Goal: Use online tool/utility: Utilize a website feature to perform a specific function

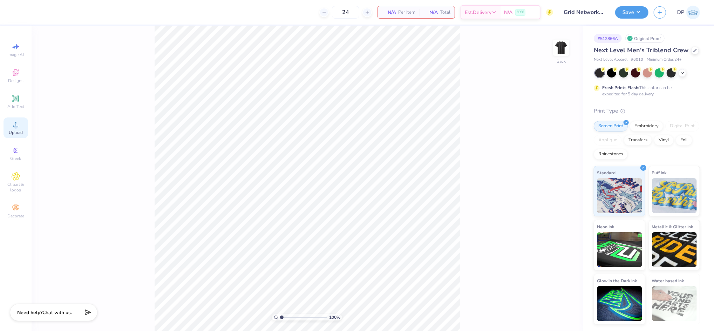
click at [19, 125] on icon at bounding box center [16, 124] width 8 height 8
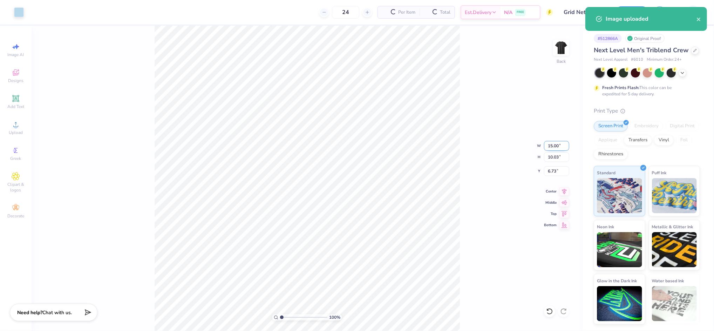
click at [549, 145] on input "15.00" at bounding box center [556, 146] width 25 height 10
type input "12.00"
type input "8.03"
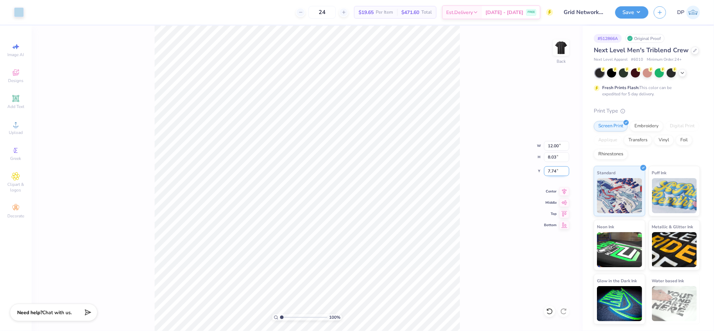
click at [553, 171] on input "7.74" at bounding box center [556, 171] width 25 height 10
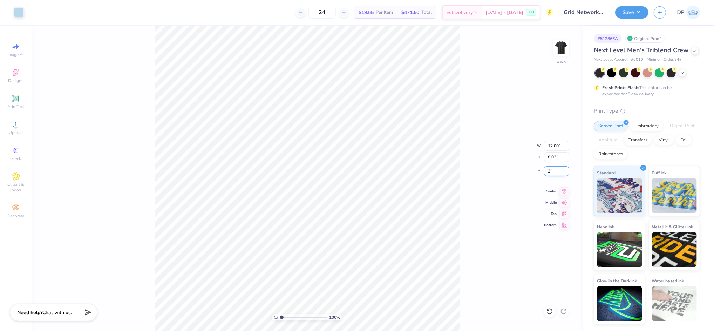
type input "2.00"
click at [479, 119] on div "100 % Back W 12.00 12.00 " H 8.03 8.03 " Y 2.00 2.00 " Center Middle Top Bottom" at bounding box center [307, 178] width 551 height 305
click at [555, 140] on div "100 % Back W 12.00 12.00 " H 8.03 8.03 " Y 2.00 2.00 " Center Middle Top Bottom" at bounding box center [307, 178] width 551 height 305
click at [551, 144] on input "12.00" at bounding box center [556, 146] width 25 height 10
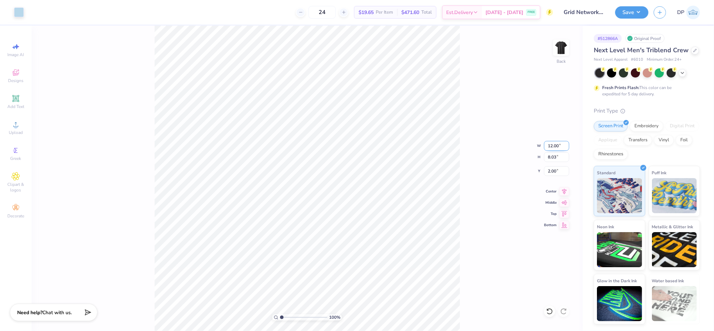
click at [551, 144] on input "12.00" at bounding box center [556, 146] width 25 height 10
type input "11.50"
type input "7.69"
click at [554, 172] on input "2.17" at bounding box center [556, 171] width 25 height 10
drag, startPoint x: 554, startPoint y: 172, endPoint x: 559, endPoint y: 173, distance: 4.2
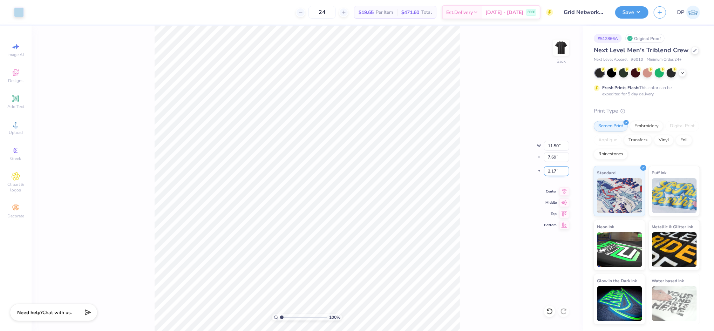
click at [554, 173] on input "2.17" at bounding box center [556, 171] width 25 height 10
type input "3.00"
click at [472, 167] on div "100 % Back W 11.50 11.50 " H 7.69 7.69 " Y 3.00 3.00 " Center Middle Top Bottom" at bounding box center [307, 178] width 551 height 305
click at [547, 170] on input "3.00" at bounding box center [556, 171] width 25 height 10
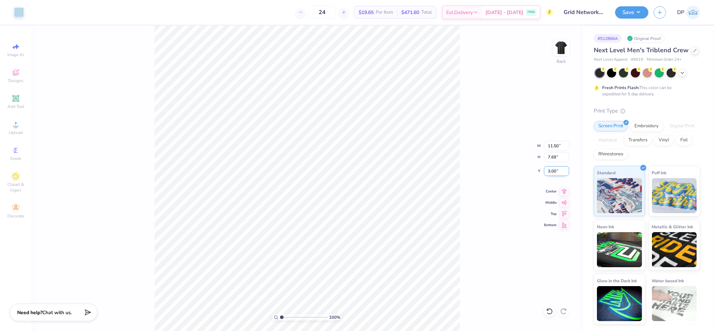
click at [547, 170] on input "3.00" at bounding box center [556, 171] width 25 height 10
type input "2.50"
drag, startPoint x: 282, startPoint y: 315, endPoint x: 271, endPoint y: 321, distance: 12.4
click at [280, 321] on input "range" at bounding box center [303, 317] width 47 height 6
click at [285, 316] on input "range" at bounding box center [303, 317] width 47 height 6
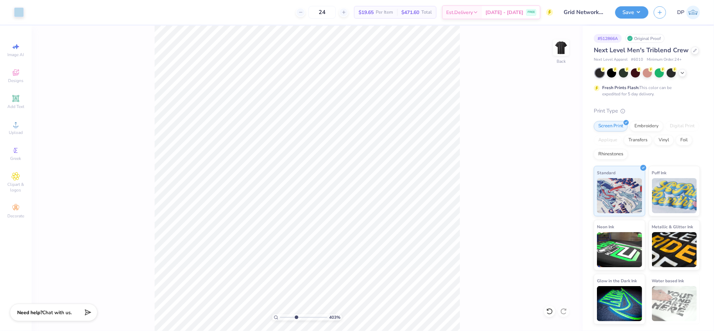
drag, startPoint x: 282, startPoint y: 317, endPoint x: 296, endPoint y: 321, distance: 14.5
click at [296, 321] on input "range" at bounding box center [303, 317] width 47 height 6
drag, startPoint x: 296, startPoint y: 317, endPoint x: 332, endPoint y: 320, distance: 36.2
click at [328, 320] on input "range" at bounding box center [303, 317] width 47 height 6
drag, startPoint x: 290, startPoint y: 315, endPoint x: 273, endPoint y: 318, distance: 17.4
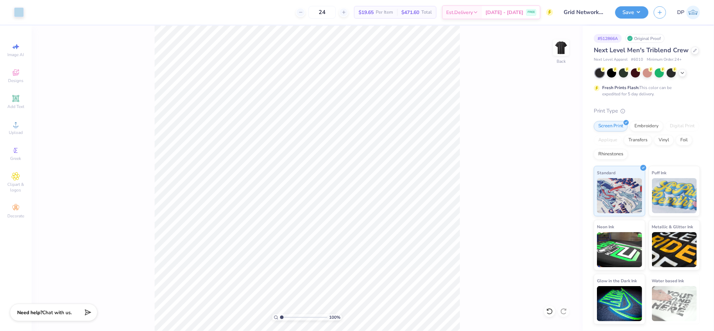
click at [280, 318] on input "range" at bounding box center [303, 317] width 47 height 6
drag, startPoint x: 282, startPoint y: 317, endPoint x: 287, endPoint y: 318, distance: 4.3
type input "1.96"
click at [287, 318] on input "range" at bounding box center [303, 317] width 47 height 6
click at [15, 100] on icon at bounding box center [15, 98] width 5 height 5
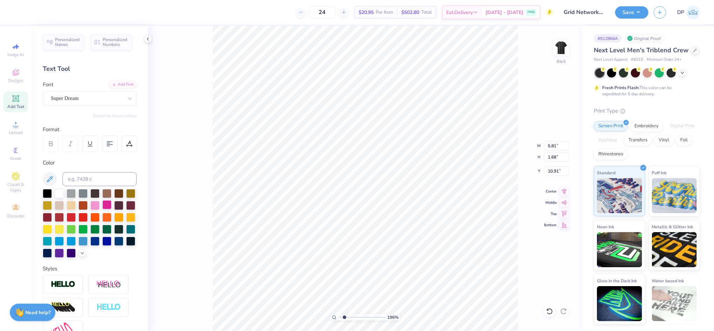
click at [112, 204] on div at bounding box center [106, 204] width 9 height 9
type input "3.59"
type input "1.04"
type input "11.38"
type input "2.58"
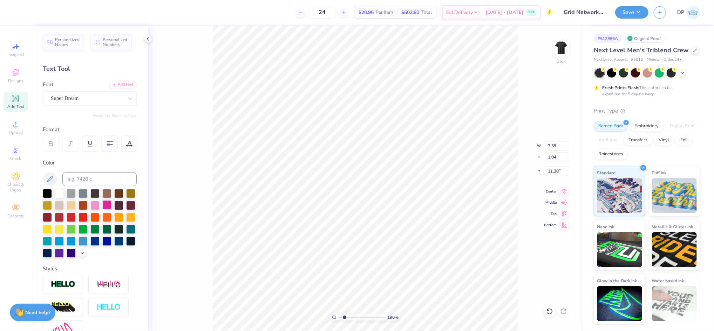
type input "0.75"
type textarea "Grid Networks"
click at [111, 83] on div "Add Font" at bounding box center [123, 84] width 28 height 8
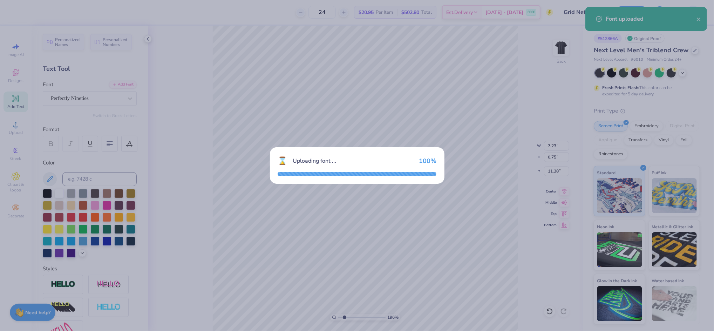
type input "5.65"
type input "0.84"
type input "11.33"
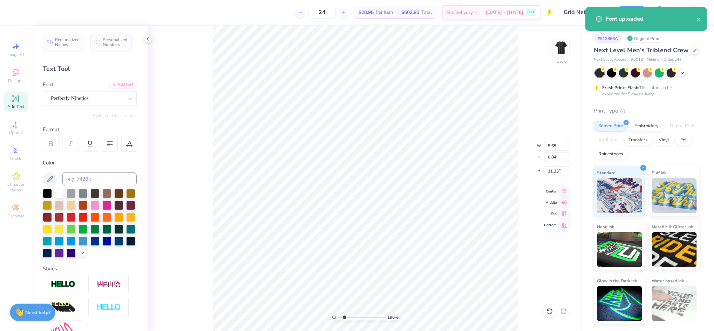
type input "9.66"
type input "1.44"
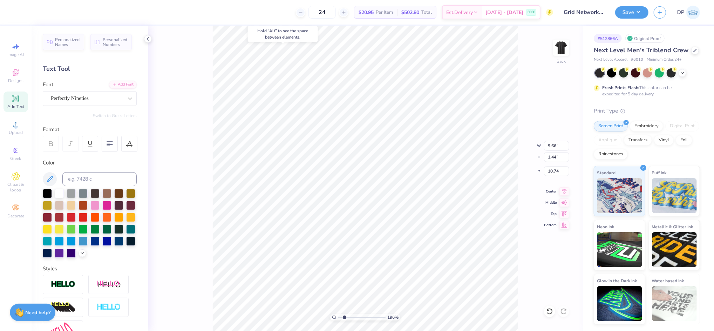
type input "2.68"
type input "10.95"
type input "1.64"
type input "2.50"
click at [125, 144] on div at bounding box center [129, 144] width 16 height 16
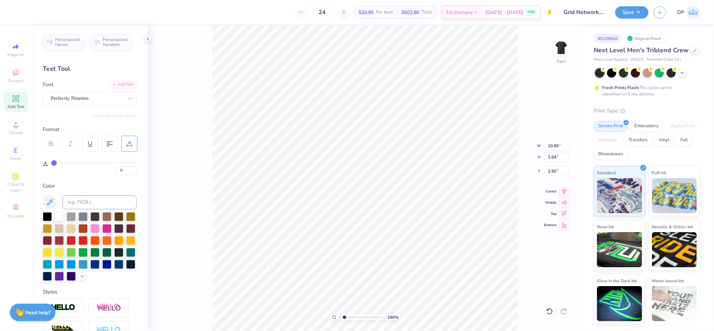
type input "3"
type input "4"
type input "5"
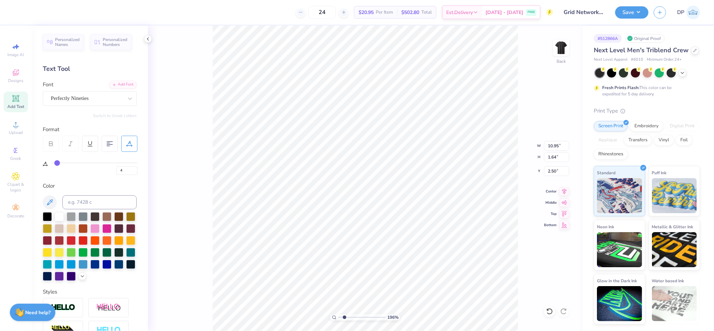
type input "5"
click at [58, 163] on input "range" at bounding box center [94, 162] width 86 height 1
type input "12.19"
type input "4"
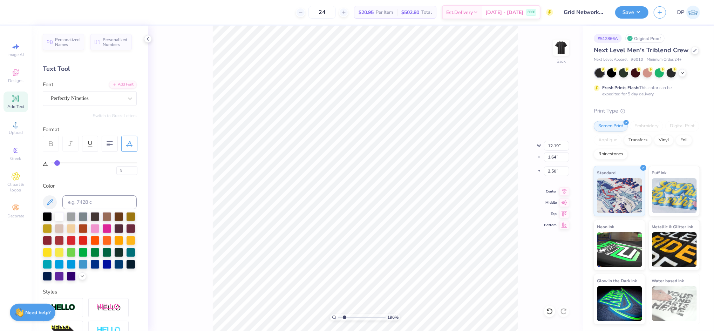
type input "4"
type input "3"
type input "11.94"
type input "4"
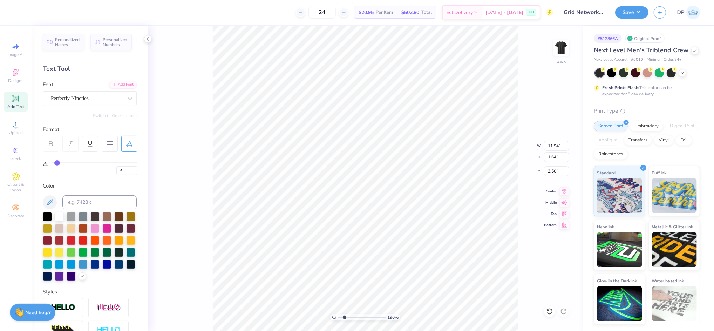
type input "2"
click at [55, 163] on input "range" at bounding box center [94, 162] width 86 height 1
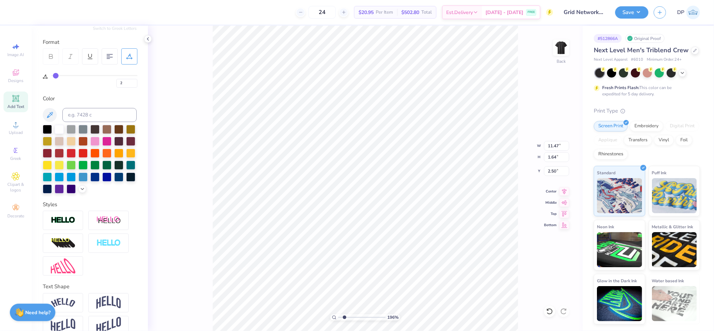
scroll to position [112, 0]
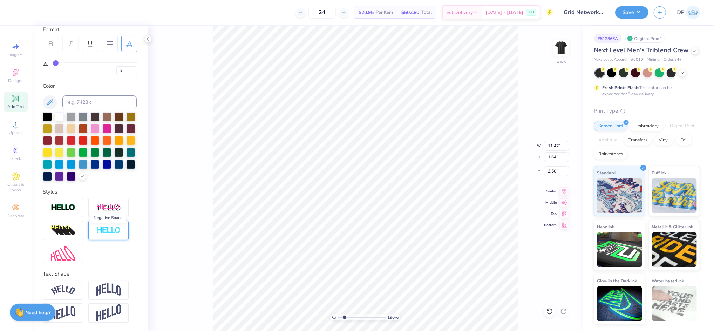
click at [101, 228] on img at bounding box center [108, 231] width 25 height 8
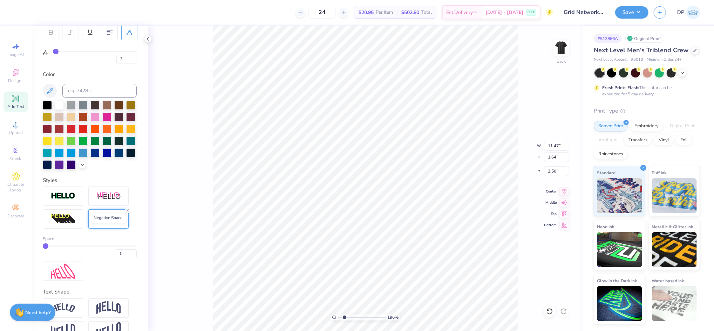
type input "11.50"
type input "1.67"
type input "2.48"
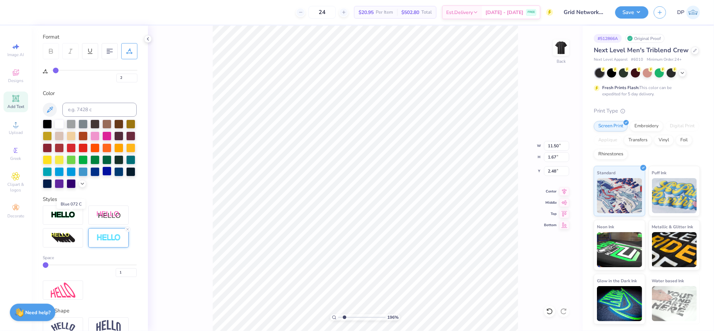
scroll to position [94, 0]
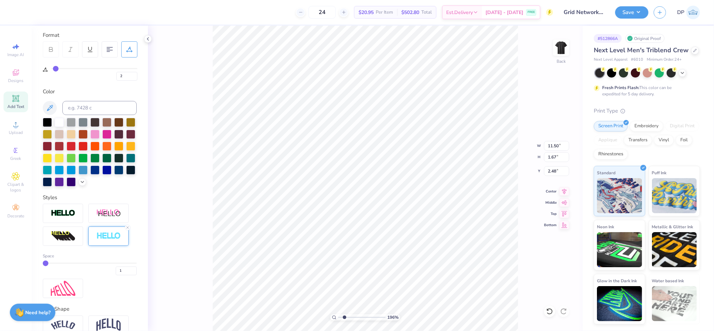
click at [107, 240] on img at bounding box center [108, 236] width 25 height 8
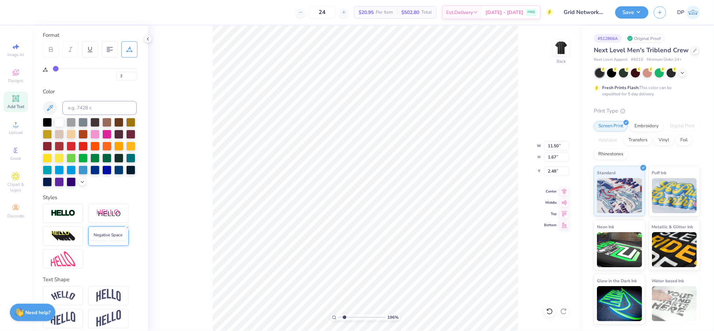
click at [103, 240] on img at bounding box center [108, 236] width 25 height 8
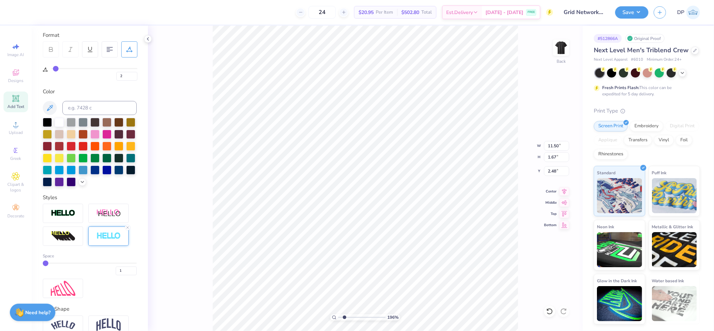
type input "2"
click at [48, 264] on input "range" at bounding box center [90, 263] width 94 height 1
type input "11.52"
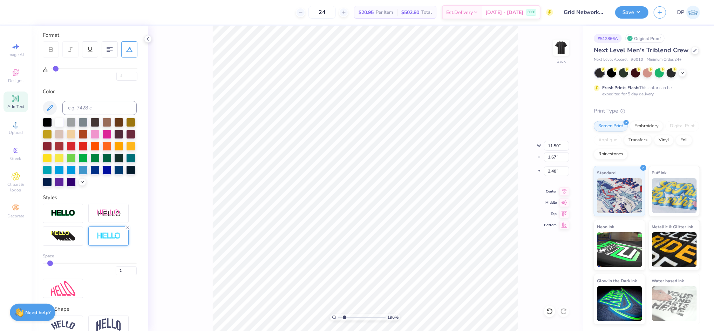
type input "1.69"
type input "2.47"
type input "3"
drag, startPoint x: 48, startPoint y: 274, endPoint x: 52, endPoint y: 276, distance: 4.8
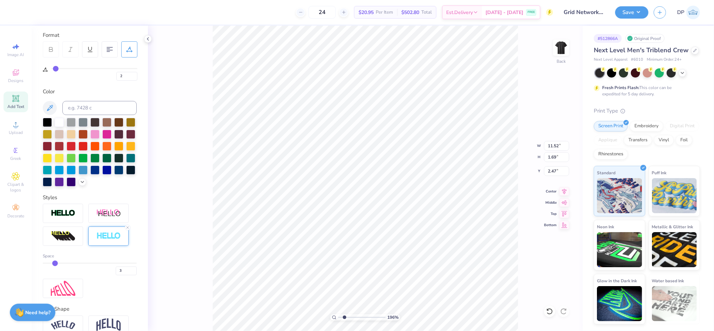
type input "3"
click at [52, 264] on input "range" at bounding box center [90, 263] width 94 height 1
type input "11.55"
type input "1.72"
type input "2.46"
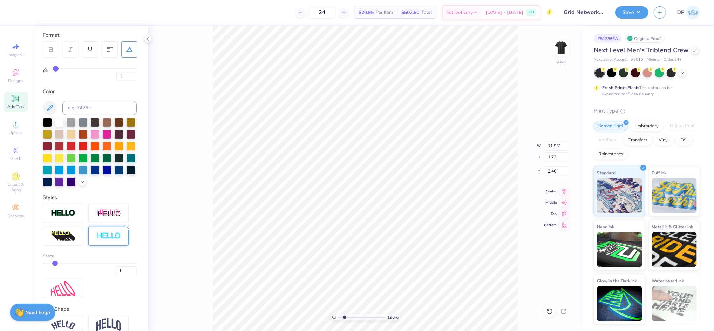
type input "2"
click at [50, 264] on input "range" at bounding box center [90, 263] width 94 height 1
type input "11.52"
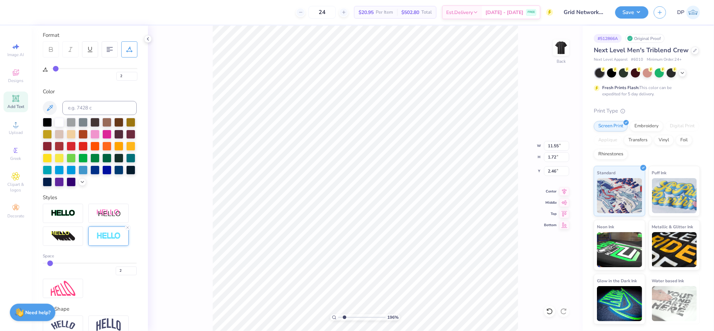
type input "1.69"
type input "2.47"
click at [21, 99] on div "Add Text" at bounding box center [16, 102] width 25 height 21
type input "0"
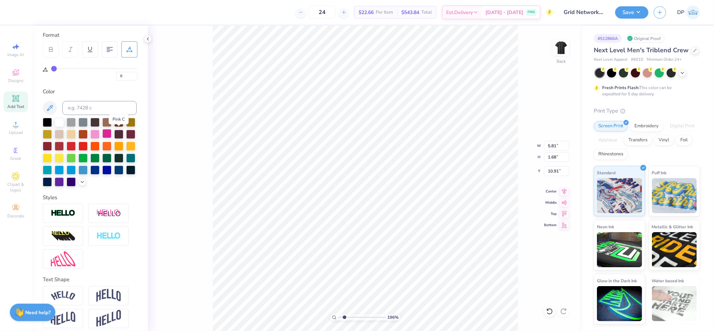
click at [112, 135] on div at bounding box center [106, 133] width 9 height 9
type input "2.10"
type input "0.61"
paste textarea "4TH ANNUAL 5K"
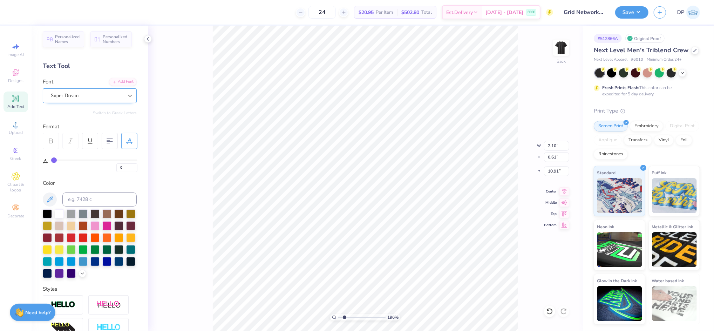
scroll to position [0, 0]
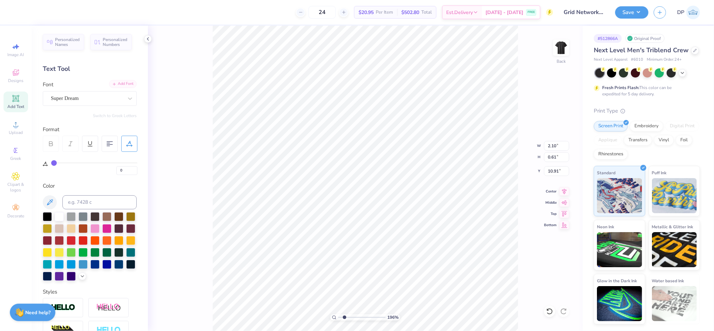
type textarea "4TH ANNUAL 5K"
click at [121, 82] on div "Add Font" at bounding box center [123, 84] width 28 height 8
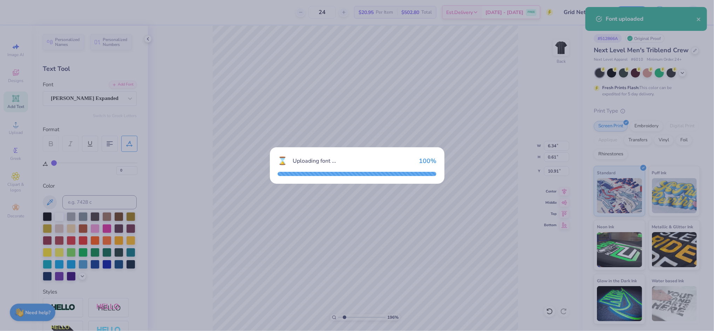
type input "9.78"
type input "0.58"
type input "10.92"
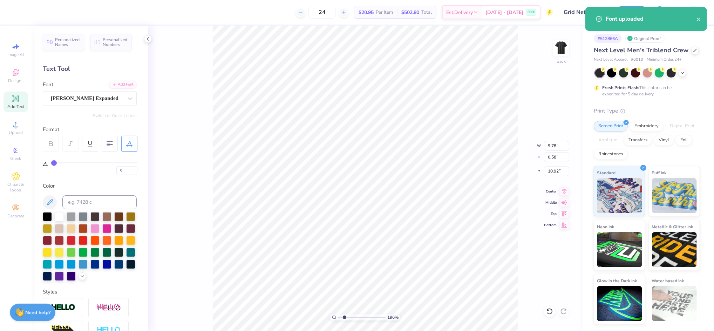
click at [344, 317] on input "range" at bounding box center [361, 317] width 47 height 6
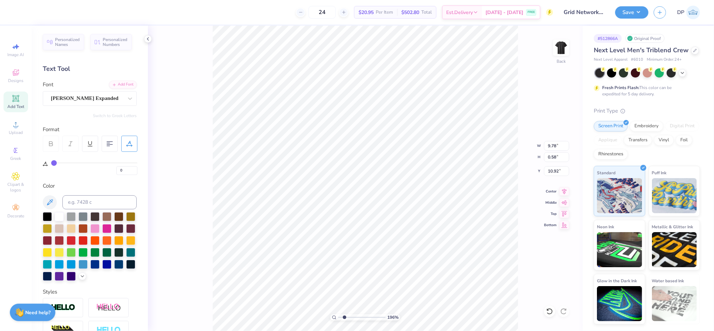
type input "4.94"
type input "0.30"
type input "9.44"
click at [70, 163] on div "0" at bounding box center [94, 168] width 86 height 13
type input "18"
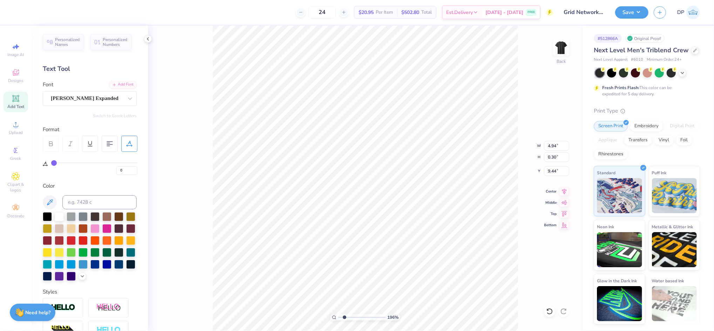
type input "18"
click at [68, 162] on input "range" at bounding box center [94, 162] width 86 height 1
type input "5.89"
type input "9.42"
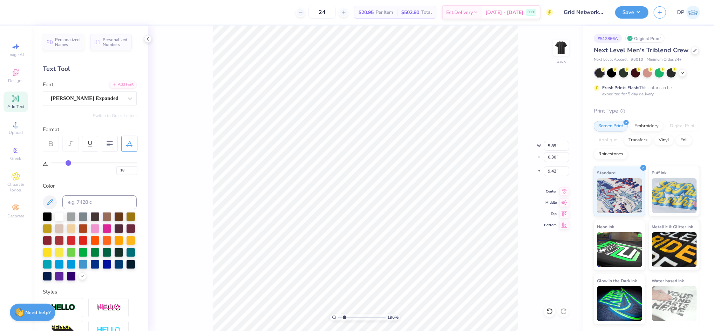
type input "19"
type input "20"
type input "21"
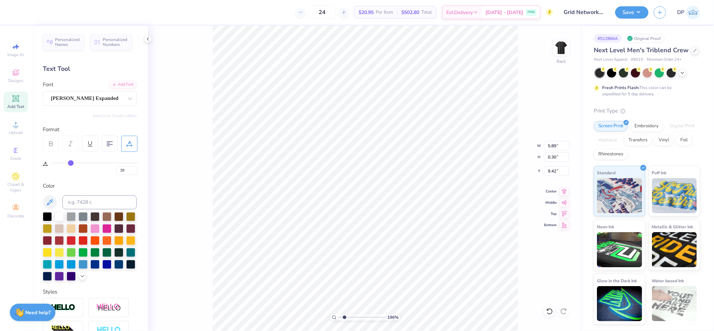
type input "21"
type input "22"
type input "23"
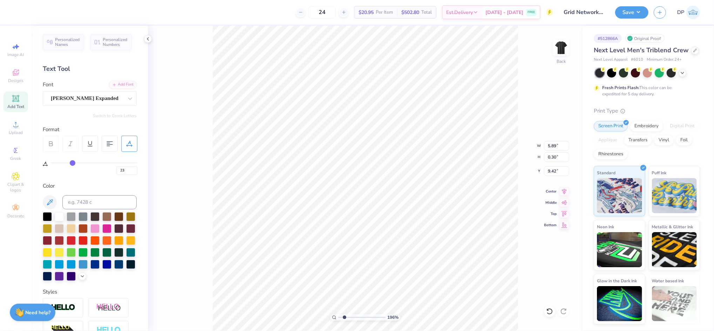
drag, startPoint x: 68, startPoint y: 160, endPoint x: 72, endPoint y: 161, distance: 4.7
type input "23"
click at [72, 162] on input "range" at bounding box center [94, 162] width 86 height 1
type input "6.46"
type input "0.31"
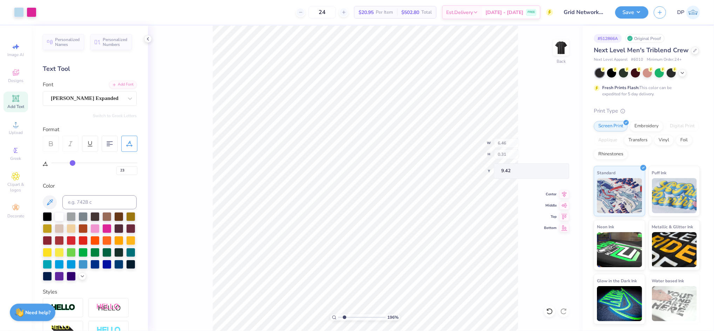
type input "6.38"
type input "10.83"
type textarea "4"
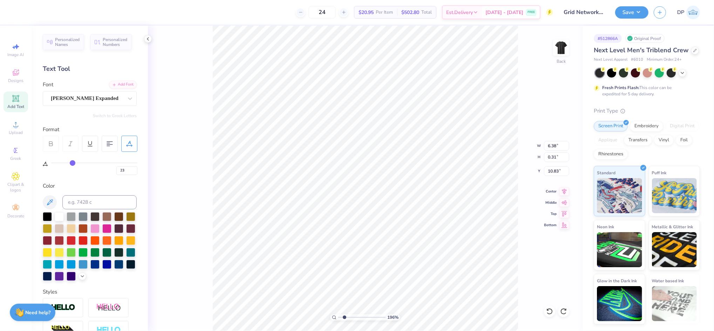
type textarea "2025"
type input "9.88"
type input "6.38"
type input "0.79"
type input "9.40"
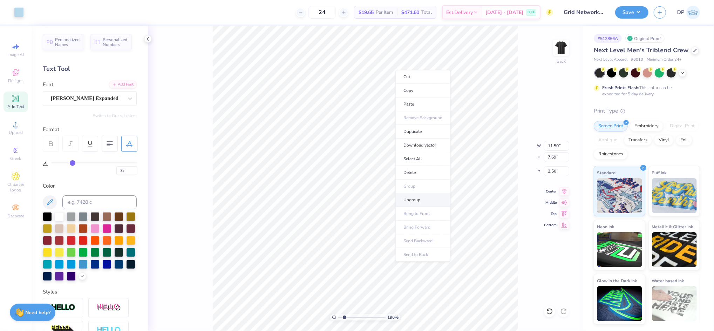
click at [411, 198] on li "Ungroup" at bounding box center [423, 200] width 55 height 14
click at [349, 244] on li "Group" at bounding box center [351, 247] width 55 height 14
type input "11.52"
type input "7.72"
type input "2.47"
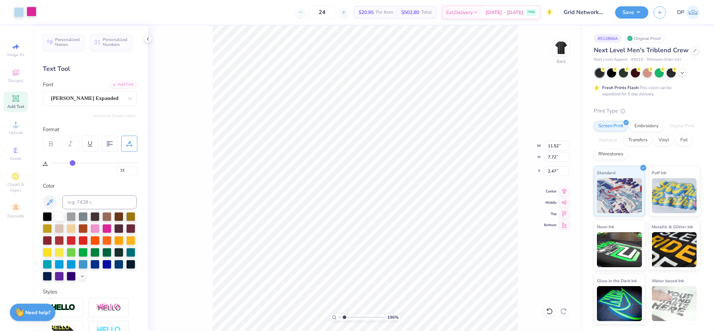
click at [33, 8] on div at bounding box center [32, 12] width 10 height 10
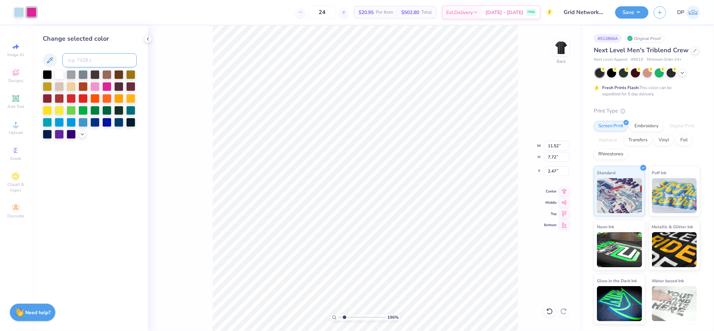
click at [85, 59] on input at bounding box center [99, 60] width 74 height 14
type input "290"
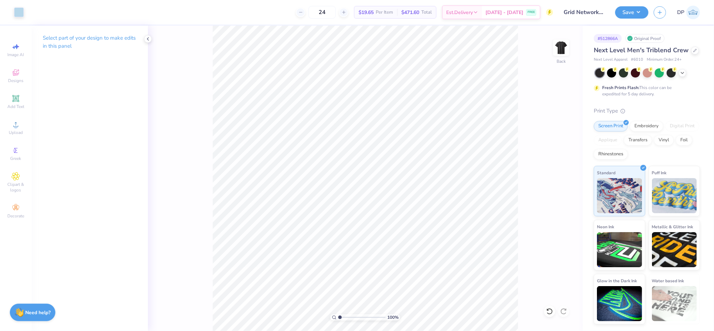
drag, startPoint x: 344, startPoint y: 318, endPoint x: 333, endPoint y: 322, distance: 11.8
type input "1"
click at [338, 321] on input "range" at bounding box center [361, 317] width 47 height 6
click at [556, 144] on input "11.52" at bounding box center [556, 146] width 25 height 10
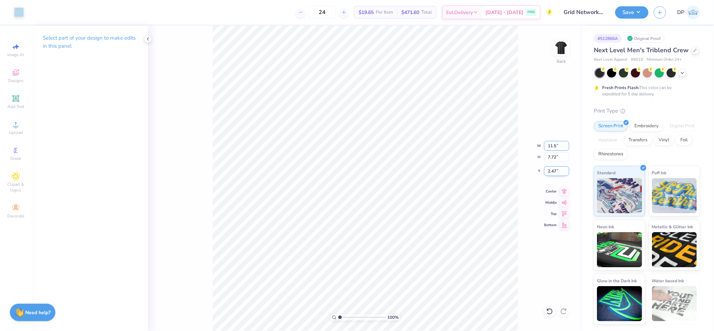
type input "11.50"
type input "7.71"
click at [556, 172] on input "2.48" at bounding box center [556, 171] width 25 height 10
click at [552, 171] on input "2.48" at bounding box center [556, 171] width 25 height 10
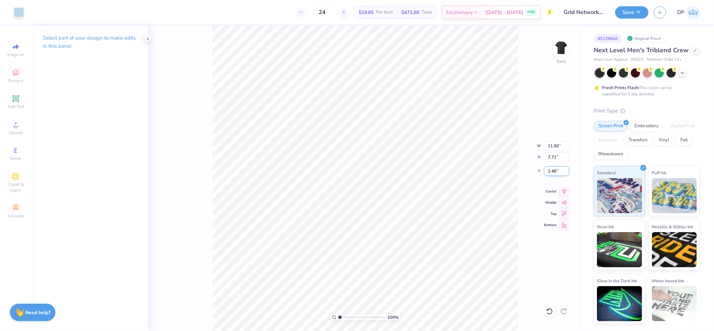
click at [552, 170] on input "2.48" at bounding box center [556, 171] width 25 height 10
type input "2.50"
type input "1"
drag, startPoint x: 340, startPoint y: 316, endPoint x: 336, endPoint y: 316, distance: 3.9
click at [338, 316] on input "range" at bounding box center [361, 317] width 47 height 6
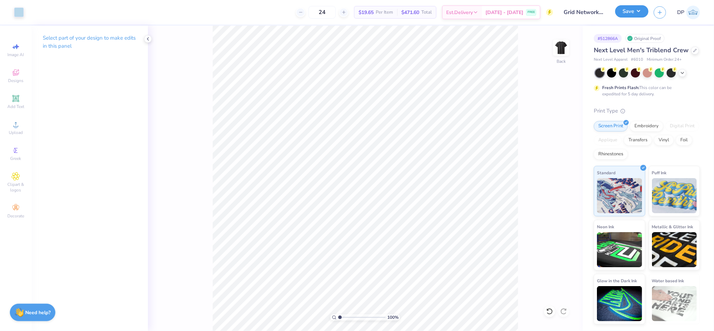
click at [631, 11] on button "Save" at bounding box center [631, 11] width 33 height 12
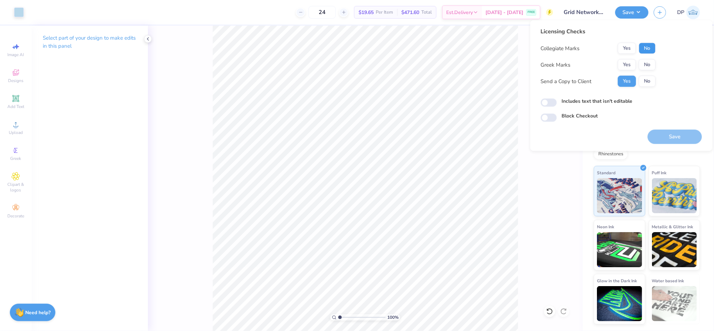
click at [654, 53] on button "No" at bounding box center [647, 48] width 17 height 11
click at [652, 63] on button "No" at bounding box center [647, 64] width 17 height 11
click at [610, 101] on label "Includes text that isn't editable" at bounding box center [597, 100] width 71 height 7
click at [557, 101] on input "Includes text that isn't editable" at bounding box center [549, 103] width 16 height 8
click at [612, 100] on label "Includes text that isn't editable" at bounding box center [597, 100] width 71 height 7
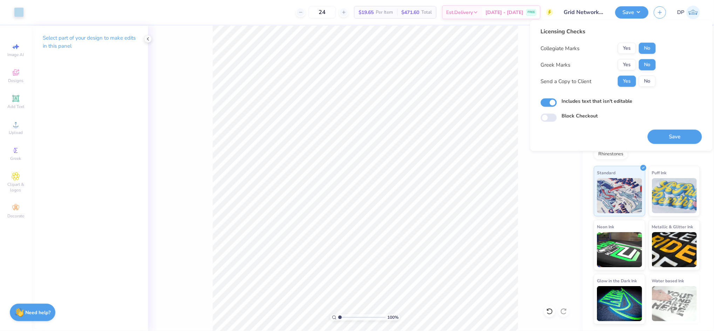
click at [557, 100] on input "Includes text that isn't editable" at bounding box center [549, 103] width 16 height 8
checkbox input "false"
click at [679, 137] on button "Save" at bounding box center [675, 137] width 54 height 14
